Goal: Entertainment & Leisure: Consume media (video, audio)

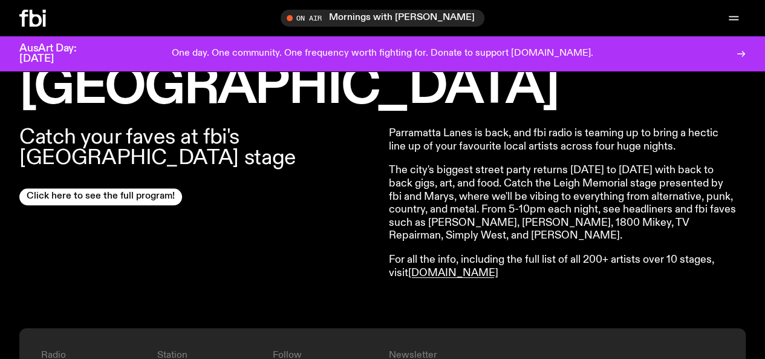
scroll to position [467, 0]
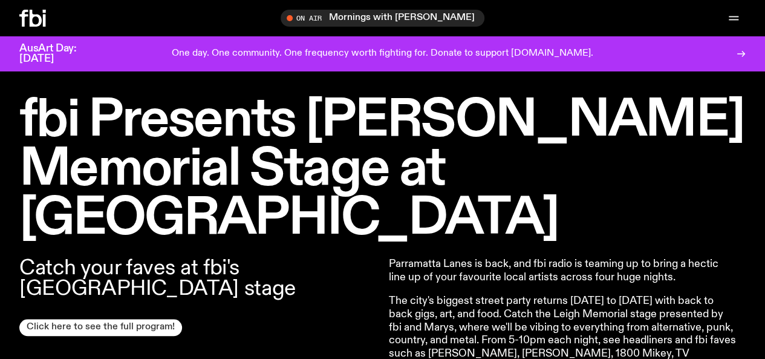
scroll to position [408, 0]
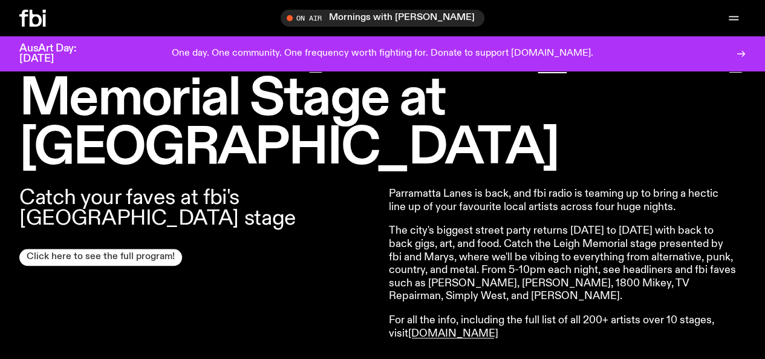
click at [131, 249] on link "Click here to see the full program!" at bounding box center [100, 257] width 163 height 17
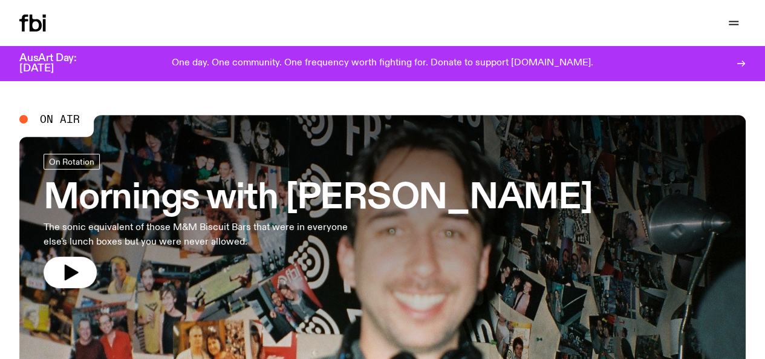
click at [288, 184] on h3 "Mornings with [PERSON_NAME]" at bounding box center [318, 198] width 549 height 34
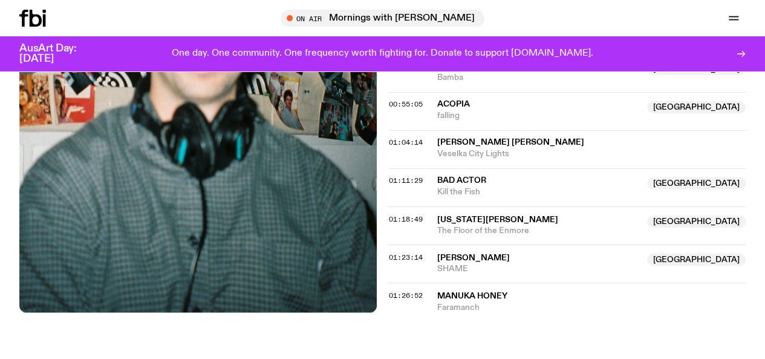
scroll to position [977, 0]
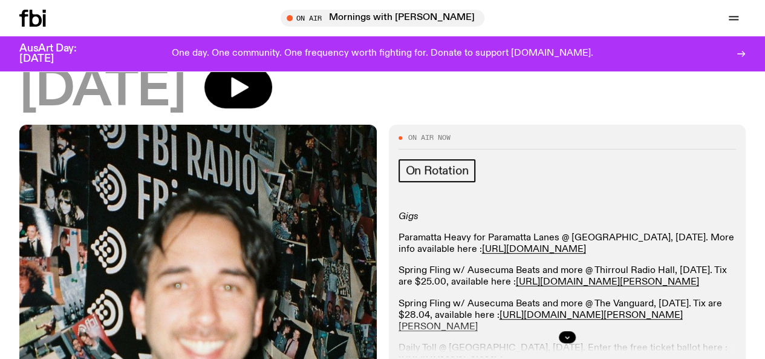
scroll to position [199, 0]
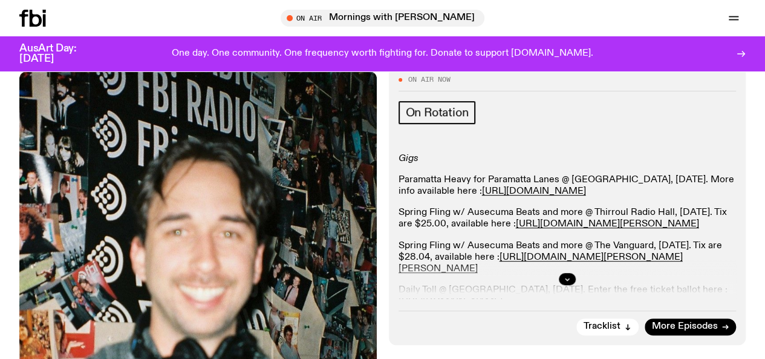
click at [560, 259] on div at bounding box center [567, 278] width 338 height 39
click at [570, 275] on icon "button" at bounding box center [567, 278] width 7 height 7
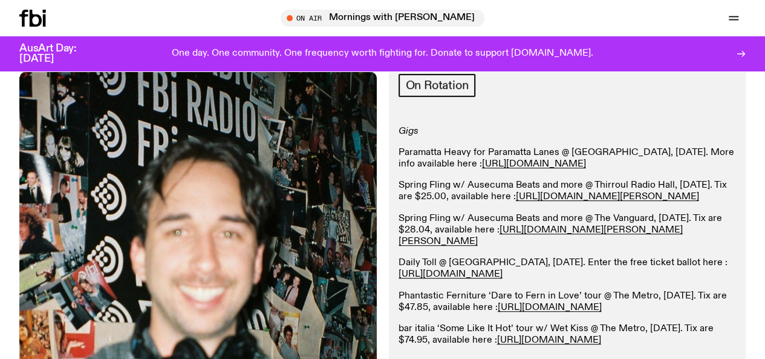
scroll to position [224, 0]
